Goal: Complete application form: Complete application form

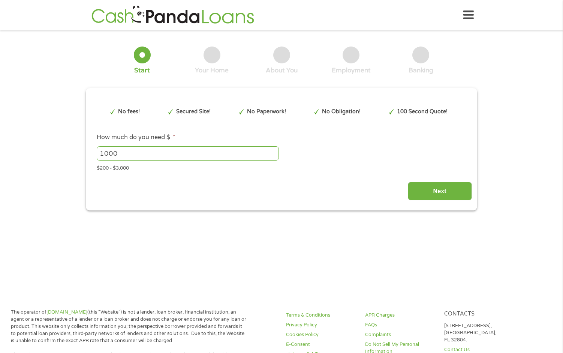
type input "Cj0KCQjwl5jHBhDHARIsAB0Yqjz_D0P7bALHZbIrd8NIc8znhR5H1HNPmivmCDNaF4kr4Vxpc2Fl1bc…"
drag, startPoint x: 126, startPoint y: 154, endPoint x: 83, endPoint y: 152, distance: 43.1
click at [83, 152] on div "1 Start 2 Your Home 3 About You 4 Employment 5 Banking 6 This field is hidden w…" at bounding box center [281, 123] width 405 height 175
type input "1200"
click at [458, 193] on input "Next" at bounding box center [440, 191] width 64 height 18
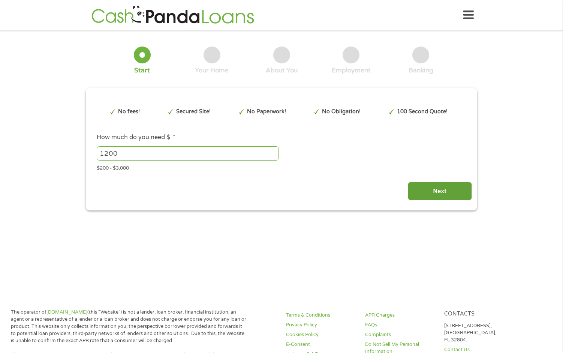
scroll to position [2, 0]
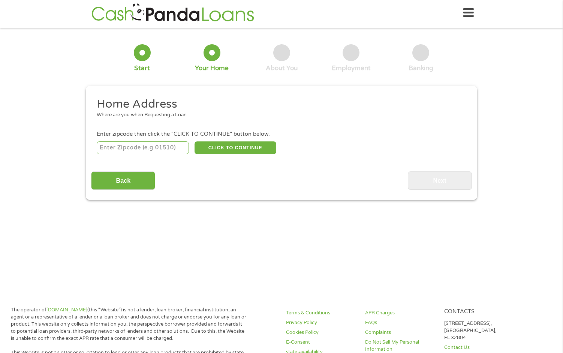
click at [104, 145] on input "number" at bounding box center [143, 147] width 93 height 13
type input "37190"
select select "[US_STATE]"
click at [244, 147] on button "CLICK TO CONTINUE" at bounding box center [236, 147] width 82 height 13
type input "37190"
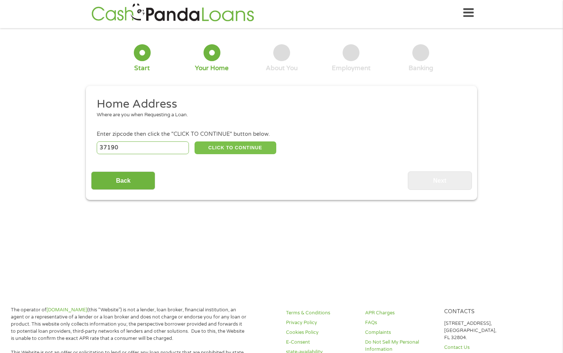
type input "Woodbury"
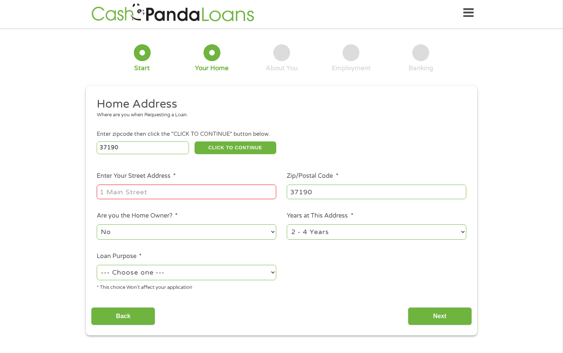
drag, startPoint x: 109, startPoint y: 122, endPoint x: 106, endPoint y: 117, distance: 5.7
click at [106, 119] on li "Home Address Where are you when Requesting a Loan." at bounding box center [278, 111] width 375 height 28
click at [111, 112] on div "Where are you when Requesting a Loan." at bounding box center [279, 114] width 364 height 7
click at [105, 194] on input "Enter Your Street Address *" at bounding box center [187, 191] width 180 height 14
type input "[STREET_ADDRESS]"
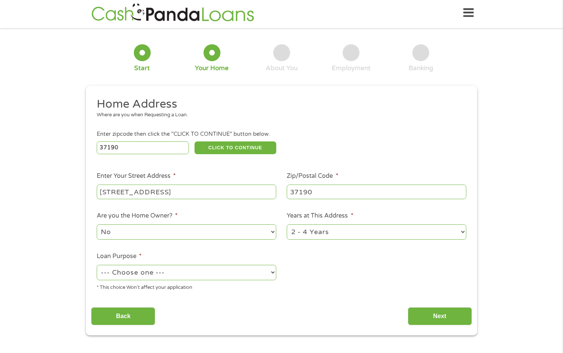
click at [460, 232] on select "1 Year or less 1 - 2 Years 2 - 4 Years Over 4 Years" at bounding box center [377, 231] width 180 height 15
select select "60months"
click at [287, 224] on select "1 Year or less 1 - 2 Years 2 - 4 Years Over 4 Years" at bounding box center [377, 231] width 180 height 15
click at [274, 271] on select "--- Choose one --- Pay Bills Debt Consolidation Home Improvement Major Purchase…" at bounding box center [187, 272] width 180 height 15
click at [97, 265] on select "--- Choose one --- Pay Bills Debt Consolidation Home Improvement Major Purchase…" at bounding box center [187, 272] width 180 height 15
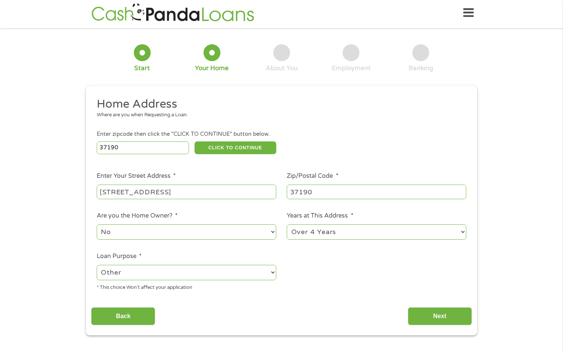
click at [269, 272] on select "--- Choose one --- Pay Bills Debt Consolidation Home Improvement Major Purchase…" at bounding box center [187, 272] width 180 height 15
select select "shorttermcash"
click at [97, 265] on select "--- Choose one --- Pay Bills Debt Consolidation Home Improvement Major Purchase…" at bounding box center [187, 272] width 180 height 15
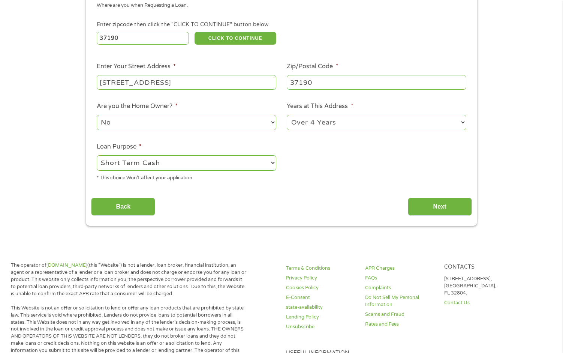
scroll to position [115, 0]
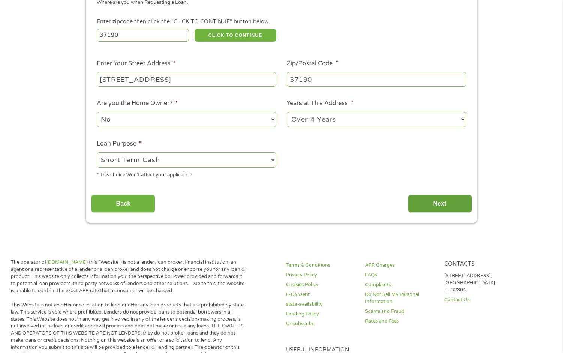
click at [447, 207] on input "Next" at bounding box center [440, 204] width 64 height 18
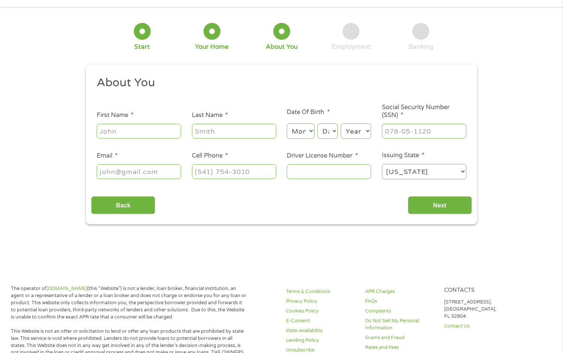
scroll to position [0, 0]
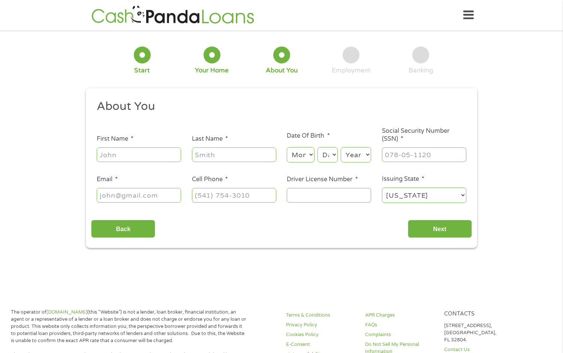
click at [132, 156] on input "First Name *" at bounding box center [139, 154] width 84 height 14
type input "[PERSON_NAME]"
type input "[EMAIL_ADDRESS][DOMAIN_NAME]"
type input "[PHONE_NUMBER]"
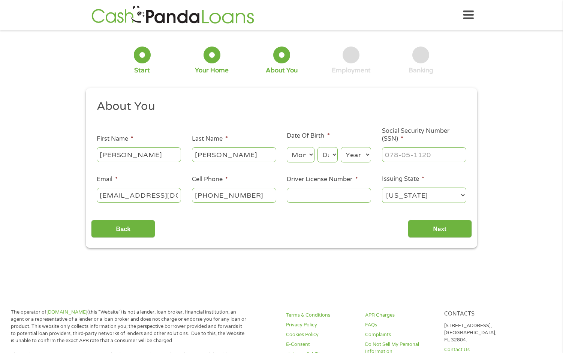
click at [305, 157] on select "Month 1 2 3 4 5 6 7 8 9 10 11 12" at bounding box center [300, 154] width 27 height 15
select select "9"
click at [287, 147] on select "Month 1 2 3 4 5 6 7 8 9 10 11 12" at bounding box center [300, 154] width 27 height 15
click at [332, 156] on select "Day 1 2 3 4 5 6 7 8 9 10 11 12 13 14 15 16 17 18 19 20 21 22 23 24 25 26 27 28 …" at bounding box center [327, 154] width 20 height 15
select select "23"
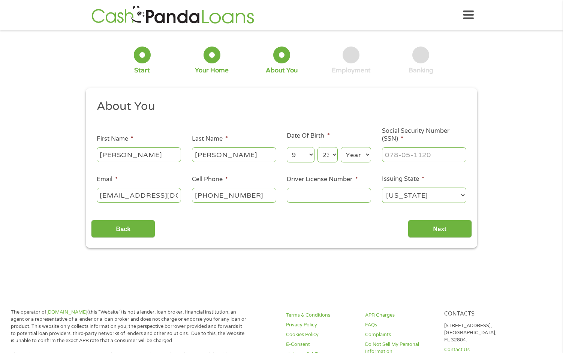
click at [317, 147] on select "Day 1 2 3 4 5 6 7 8 9 10 11 12 13 14 15 16 17 18 19 20 21 22 23 24 25 26 27 28 …" at bounding box center [327, 154] width 20 height 15
click at [328, 156] on select "Day 1 2 3 4 5 6 7 8 9 10 11 12 13 14 15 16 17 18 19 20 21 22 23 24 25 26 27 28 …" at bounding box center [327, 154] width 20 height 15
click at [317, 147] on select "Day 1 2 3 4 5 6 7 8 9 10 11 12 13 14 15 16 17 18 19 20 21 22 23 24 25 26 27 28 …" at bounding box center [327, 154] width 20 height 15
click at [365, 153] on select "Year [DATE] 2006 2005 2004 2003 2002 2001 2000 1999 1998 1997 1996 1995 1994 19…" at bounding box center [356, 154] width 30 height 15
select select "1947"
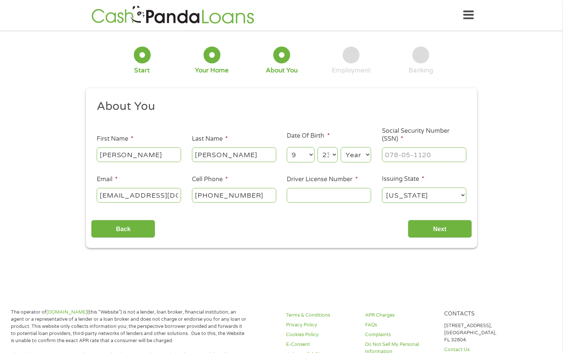
click at [341, 147] on select "Year [DATE] 2006 2005 2004 2003 2002 2001 2000 1999 1998 1997 1996 1995 1994 19…" at bounding box center [356, 154] width 30 height 15
click at [436, 158] on input "___-__-____" at bounding box center [424, 154] width 84 height 14
type input "414-78-2963"
click at [171, 200] on input "[EMAIL_ADDRESS][DOMAIN_NAME]" at bounding box center [139, 195] width 84 height 14
drag, startPoint x: 177, startPoint y: 193, endPoint x: 69, endPoint y: 186, distance: 108.1
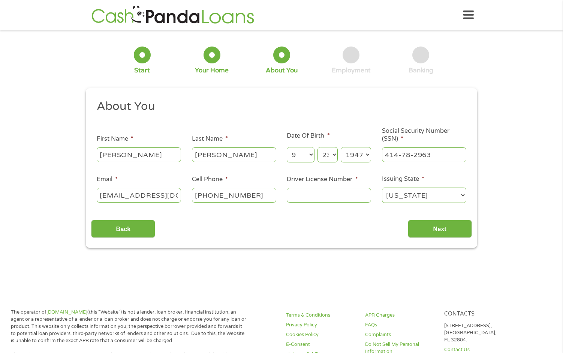
click at [73, 192] on div "1 Start 2 Your Home 3 About You 4 Employment 5 Banking 6 This field is hidden w…" at bounding box center [281, 142] width 563 height 212
type input "[EMAIL_ADDRESS][DOMAIN_NAME]"
click at [266, 193] on input "[PHONE_NUMBER]" at bounding box center [234, 195] width 84 height 14
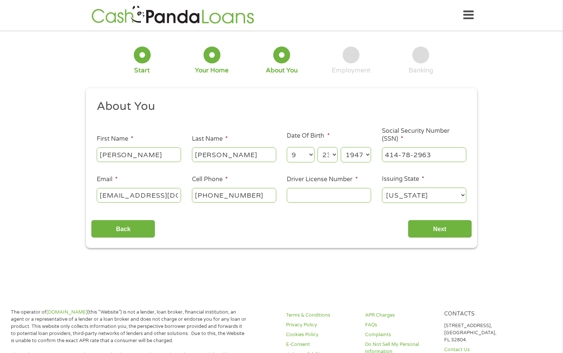
click at [265, 191] on input "[PHONE_NUMBER]" at bounding box center [234, 195] width 84 height 14
type input "[PHONE_NUMBER]"
click at [346, 193] on input "Driver License Number *" at bounding box center [329, 195] width 84 height 14
type input "029956600"
click at [448, 232] on input "Next" at bounding box center [440, 229] width 64 height 18
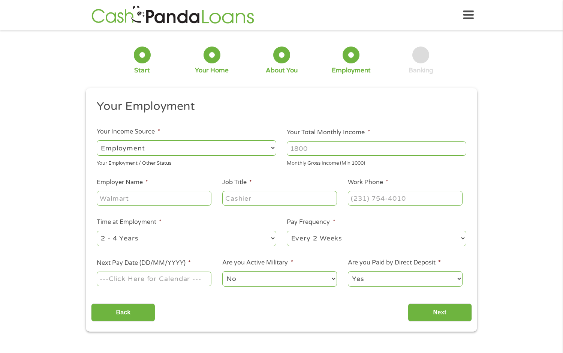
scroll to position [2, 0]
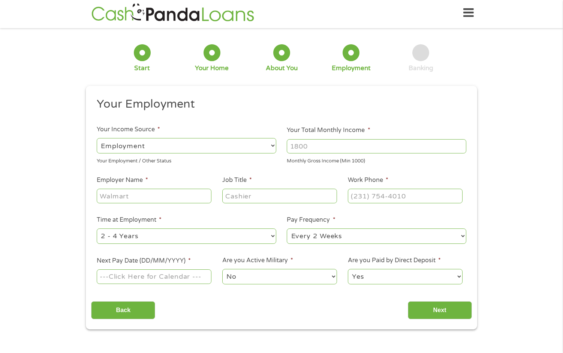
click at [271, 145] on select "--- Choose one --- Employment [DEMOGRAPHIC_DATA] Benefits" at bounding box center [187, 145] width 180 height 15
select select "benefits"
click at [97, 138] on select "--- Choose one --- Employment [DEMOGRAPHIC_DATA] Benefits" at bounding box center [187, 145] width 180 height 15
type input "Other"
type input "[PHONE_NUMBER]"
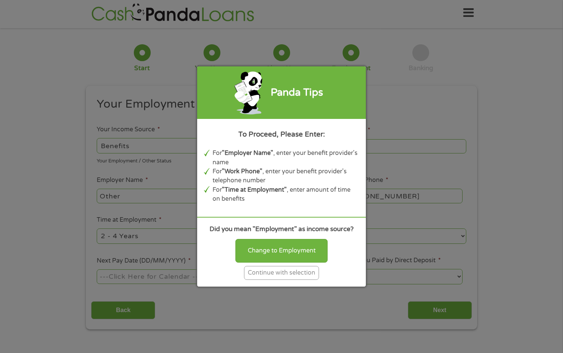
click at [151, 150] on div "Panda Tips To Proceed, Please Enter: For "Employer Name" , enter your benefit p…" at bounding box center [281, 176] width 563 height 353
click at [144, 141] on div "Panda Tips To Proceed, Please Enter: For "Employer Name" , enter your benefit p…" at bounding box center [281, 176] width 563 height 353
drag, startPoint x: 288, startPoint y: 250, endPoint x: 251, endPoint y: 239, distance: 39.1
click at [289, 250] on div "Change to Employment" at bounding box center [281, 250] width 92 height 23
select select "fullTime"
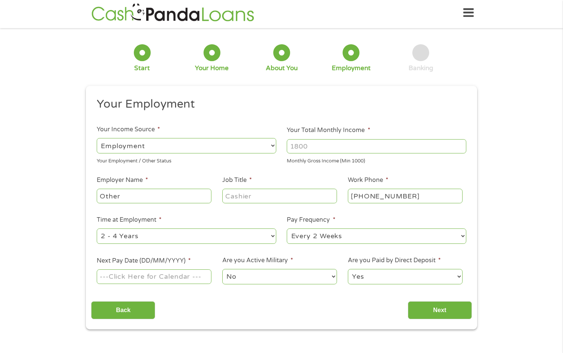
click at [313, 144] on input "Your Total Monthly Income *" at bounding box center [377, 146] width 180 height 14
type input "5100"
click at [132, 195] on input "Other" at bounding box center [154, 196] width 115 height 14
type input "O"
type input "Global Industrial Component"
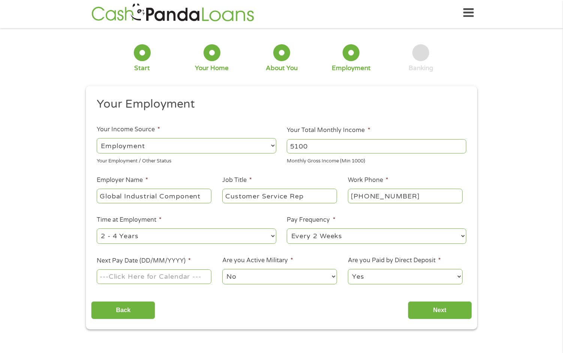
type input "Customer Service Rep"
click at [462, 235] on select "--- Choose one --- Every 2 Weeks Every Week Monthly Semi-Monthly" at bounding box center [377, 235] width 180 height 15
select select "weekly"
click at [287, 228] on select "--- Choose one --- Every 2 Weeks Every Week Monthly Semi-Monthly" at bounding box center [377, 235] width 180 height 15
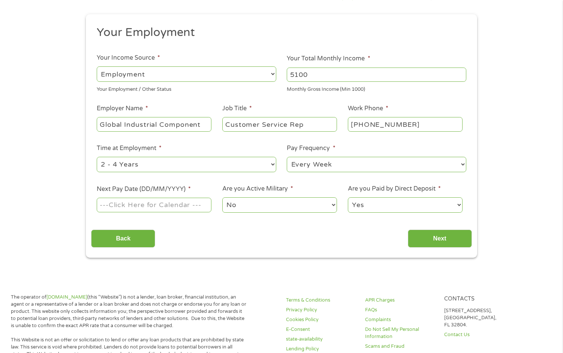
scroll to position [187, 0]
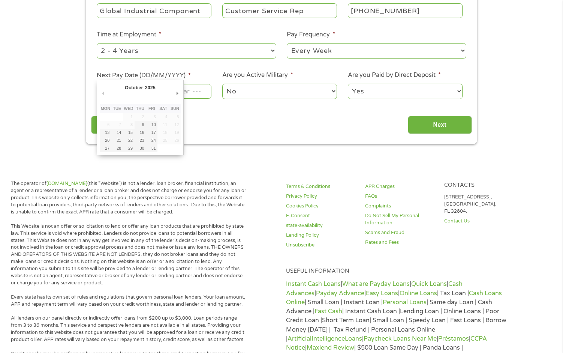
click at [180, 92] on body "Home Get Loan Offer How it works FAQs Blog Cash Loans Quick Loans Online Loans …" at bounding box center [281, 257] width 563 height 888
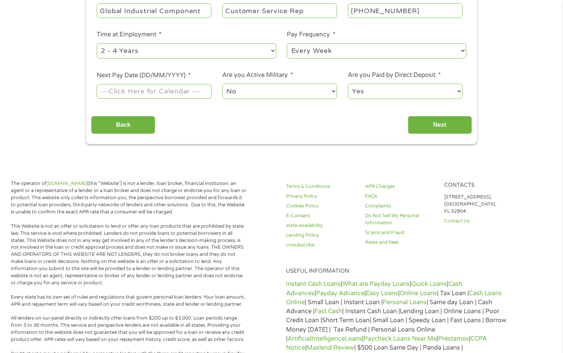
click at [180, 92] on input "Next Pay Date (DD/MM/YYYY) *" at bounding box center [154, 91] width 115 height 14
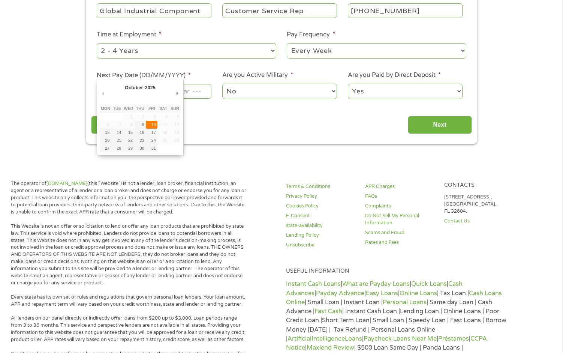
type input "[DATE]"
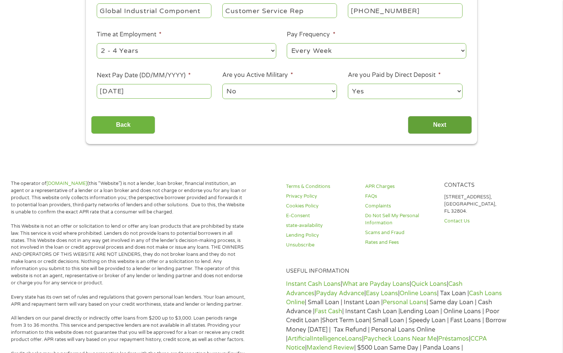
click at [435, 125] on input "Next" at bounding box center [440, 125] width 64 height 18
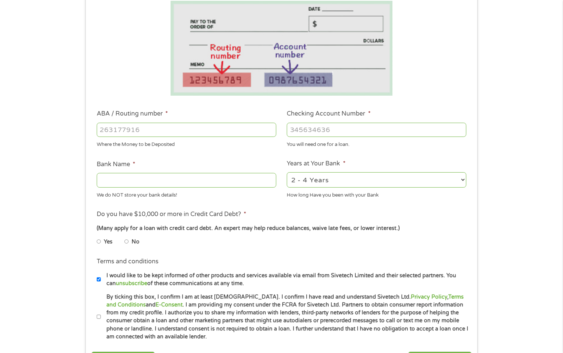
scroll to position [150, 0]
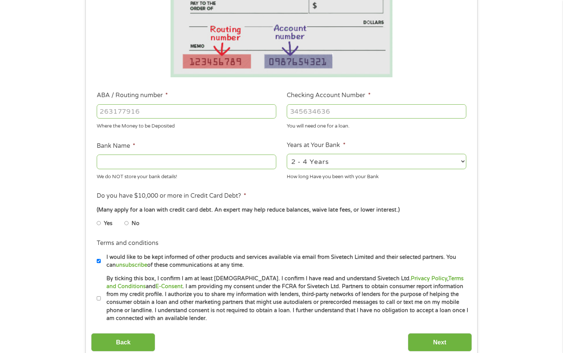
click at [114, 114] on input "ABA / Routing number *" at bounding box center [187, 111] width 180 height 14
type input "264181626"
type input "ASCEND FEDERAL CREDIT UNION"
type input "264181626"
click at [305, 117] on input "Checking Account Number *" at bounding box center [377, 111] width 180 height 14
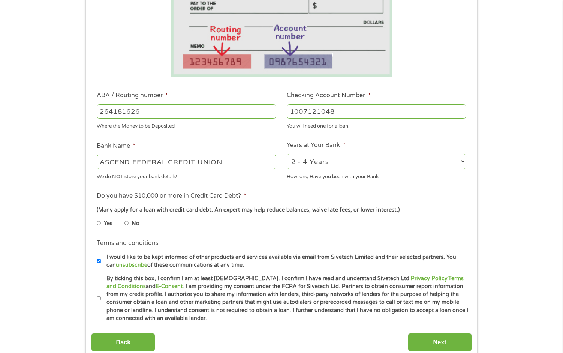
type input "1007121047"
drag, startPoint x: 99, startPoint y: 223, endPoint x: 112, endPoint y: 220, distance: 13.4
click at [100, 223] on input "Yes" at bounding box center [99, 223] width 4 height 12
radio input "true"
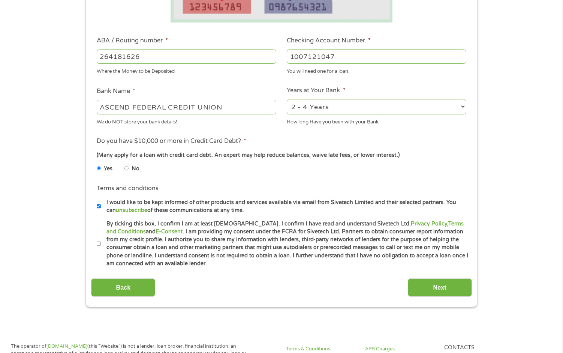
scroll to position [300, 0]
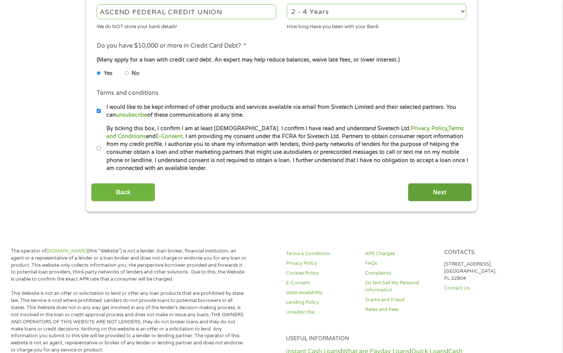
click at [434, 195] on input "Next" at bounding box center [440, 192] width 64 height 18
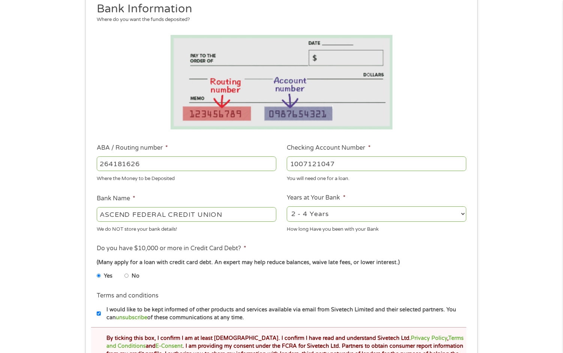
scroll to position [112, 0]
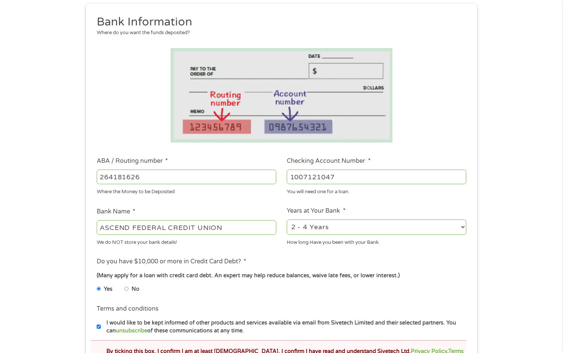
click at [344, 174] on input "1007121047" at bounding box center [377, 176] width 180 height 14
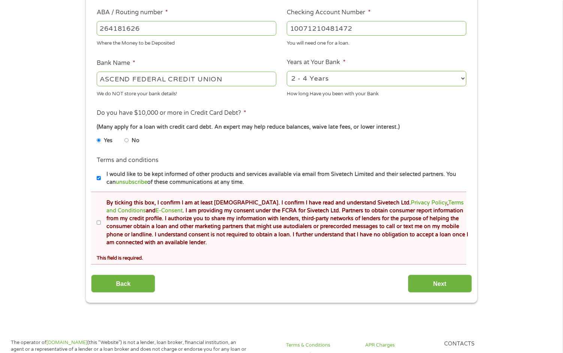
scroll to position [300, 0]
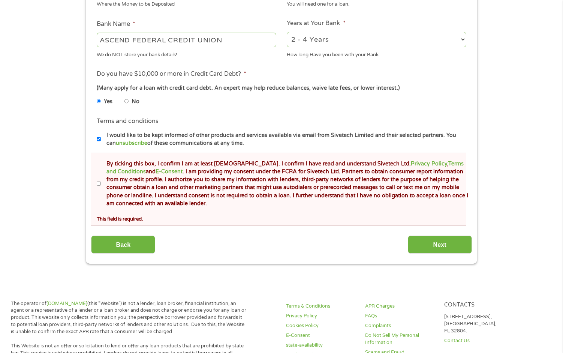
type input "10071210481472"
click at [99, 182] on input "By ticking this box, I confirm I am at least [DEMOGRAPHIC_DATA]. I confirm I ha…" at bounding box center [99, 184] width 4 height 12
checkbox input "true"
click at [434, 245] on input "Next" at bounding box center [440, 244] width 64 height 18
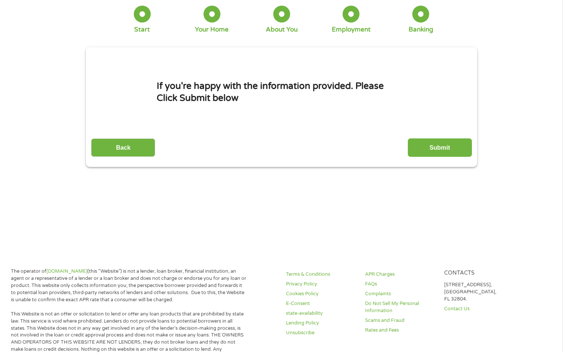
scroll to position [0, 0]
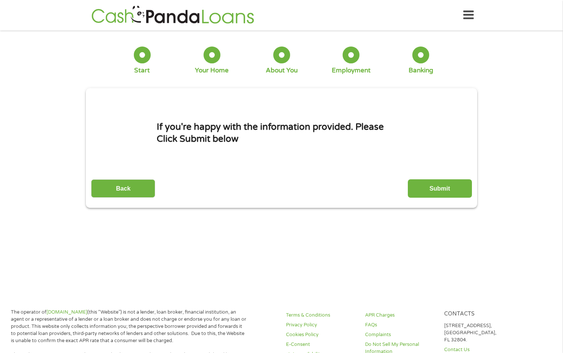
click at [433, 190] on input "Submit" at bounding box center [440, 188] width 64 height 18
